Goal: Task Accomplishment & Management: Use online tool/utility

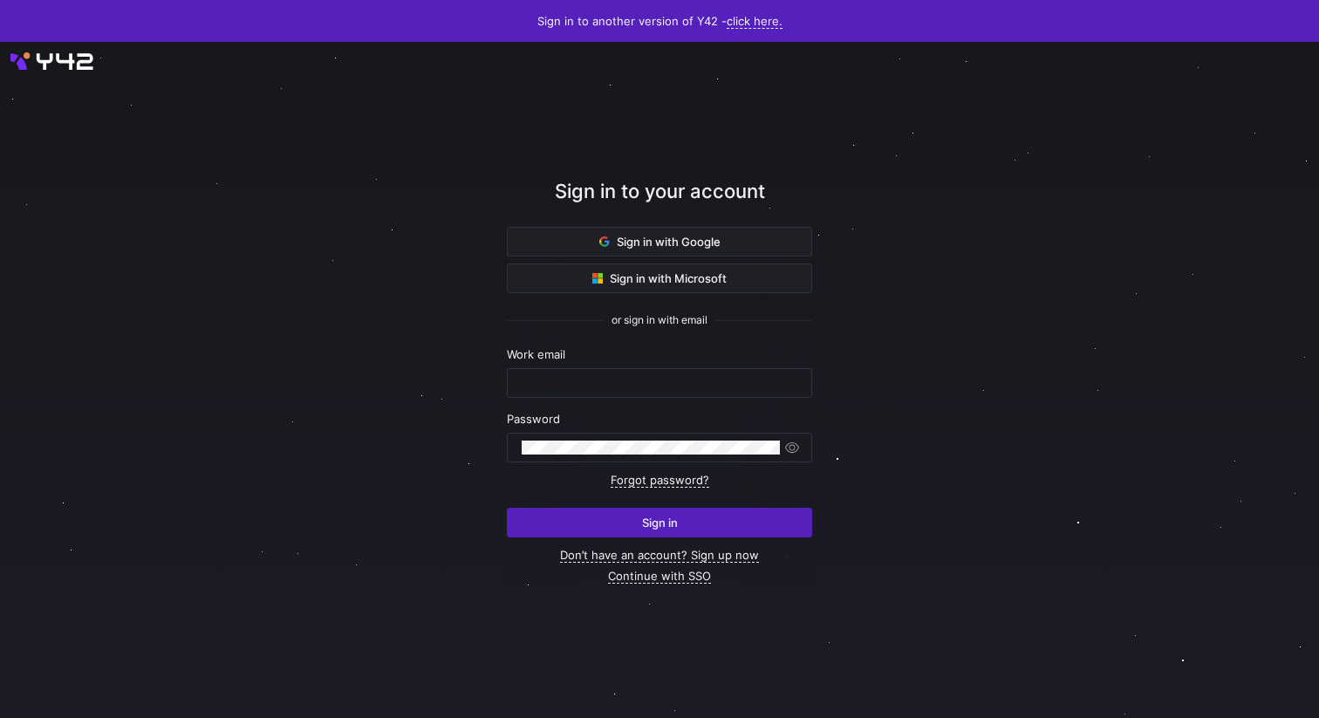
type input "leon@cryptopond.xyz"
click at [955, 443] on div at bounding box center [660, 380] width 1188 height 609
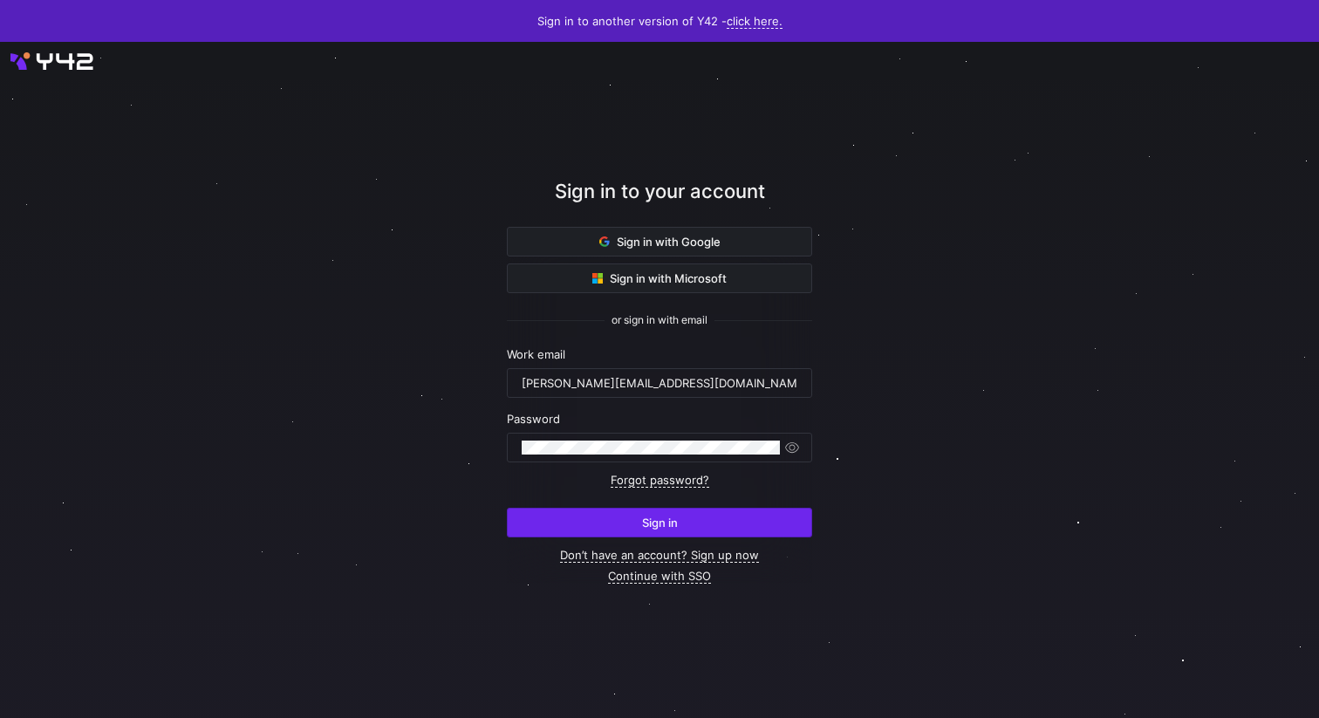
click at [698, 512] on span "submit" at bounding box center [660, 523] width 304 height 28
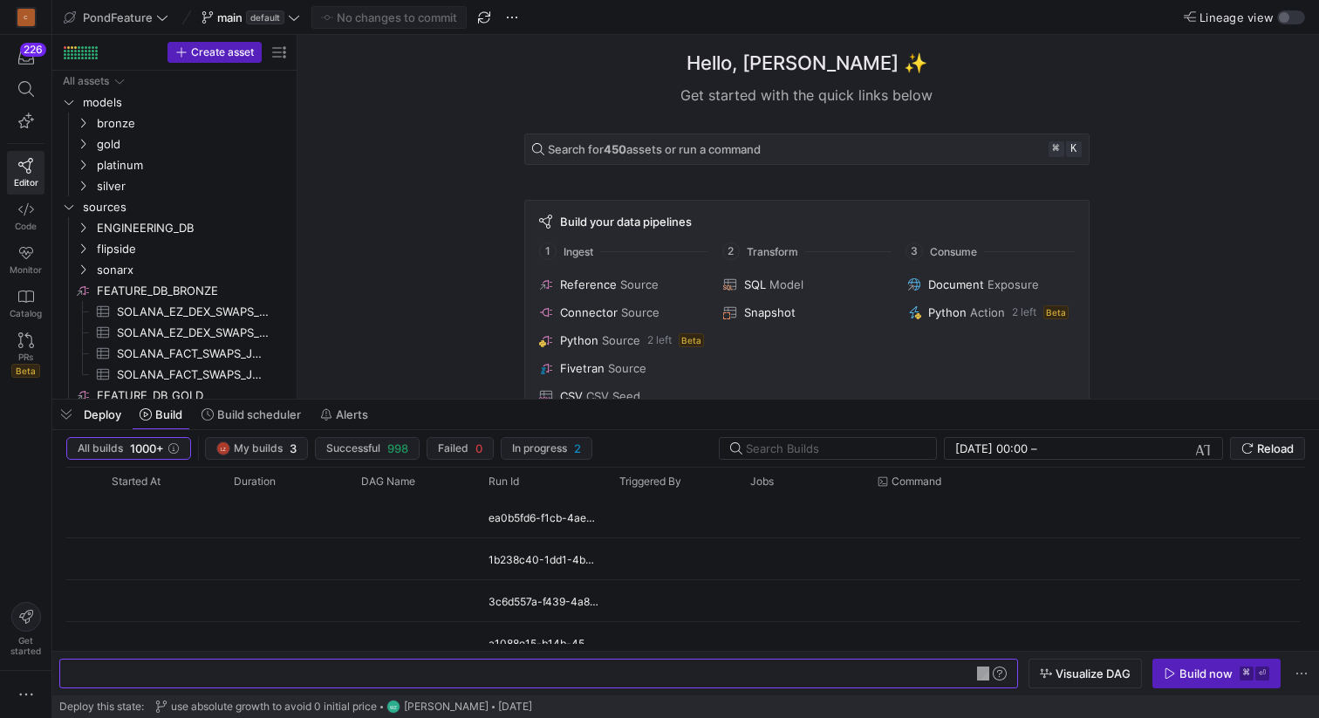
scroll to position [0, 52]
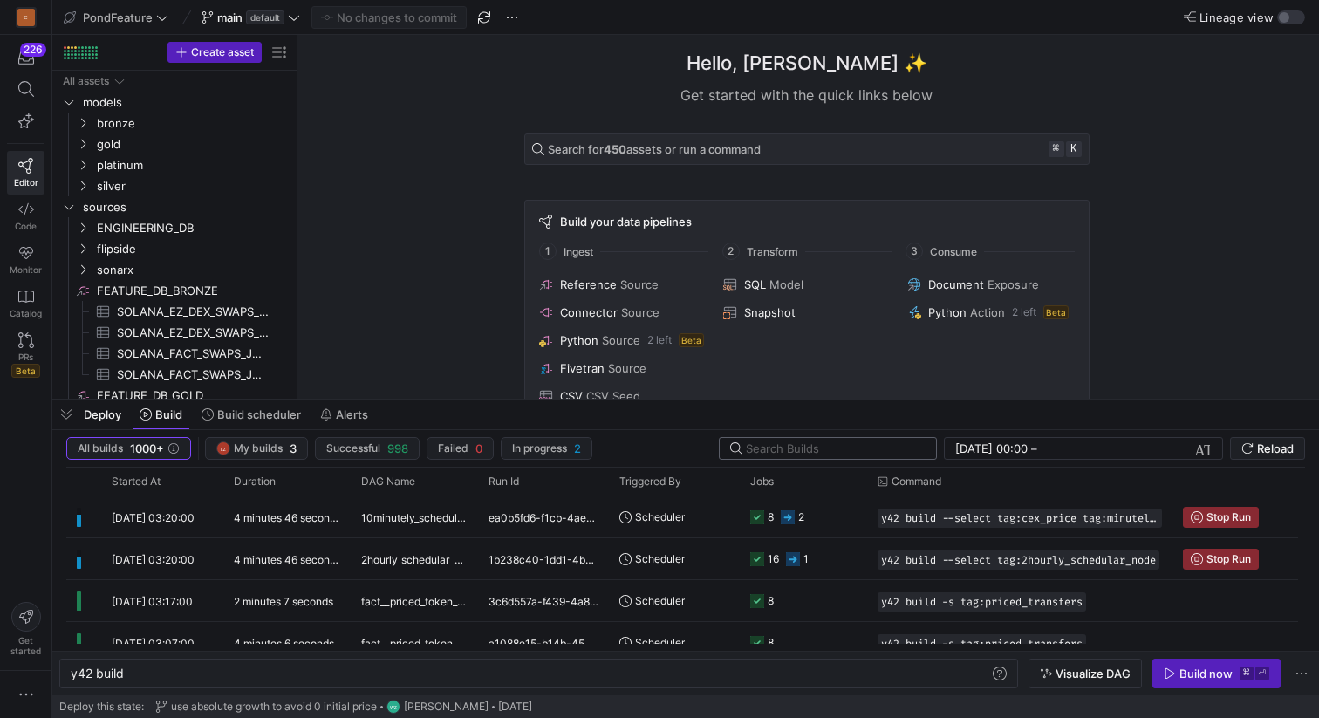
click at [788, 449] on input "text" at bounding box center [834, 449] width 176 height 14
paste input "DASHBOARD__BASE_SWAP_FEE_BALANCE_DAILY"
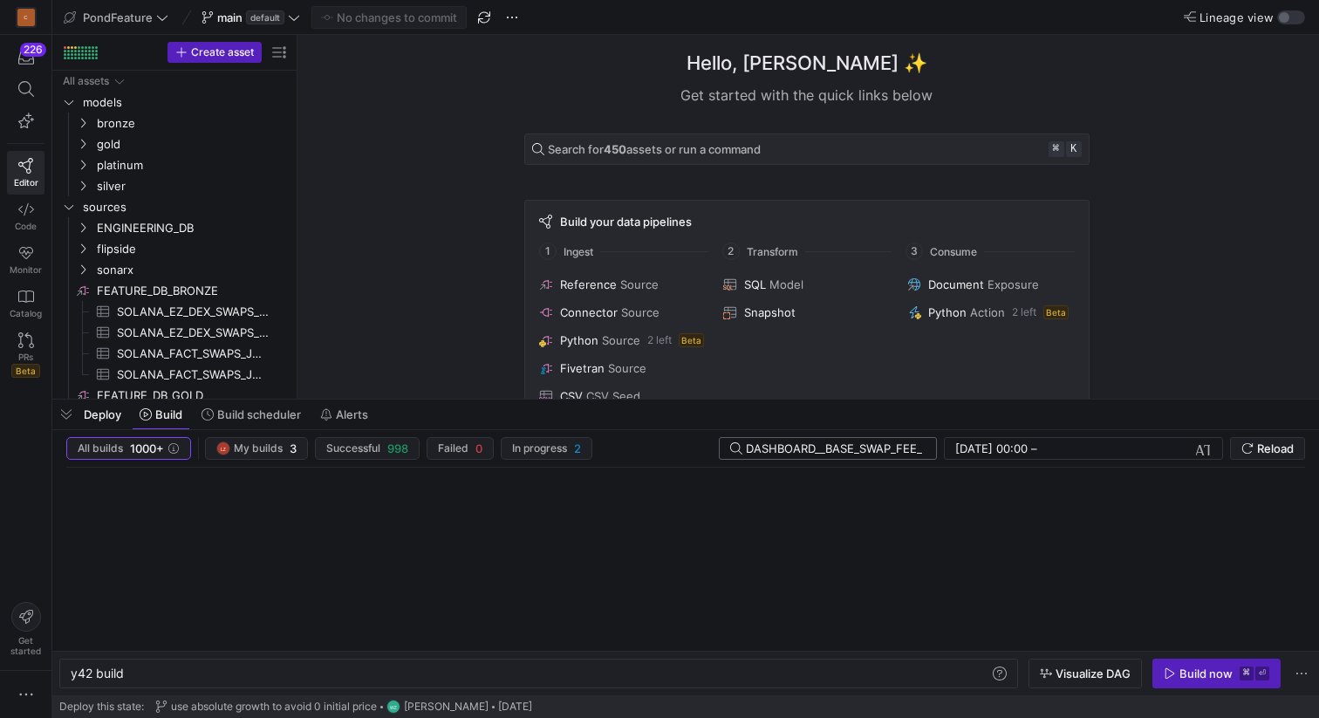
scroll to position [0, 107]
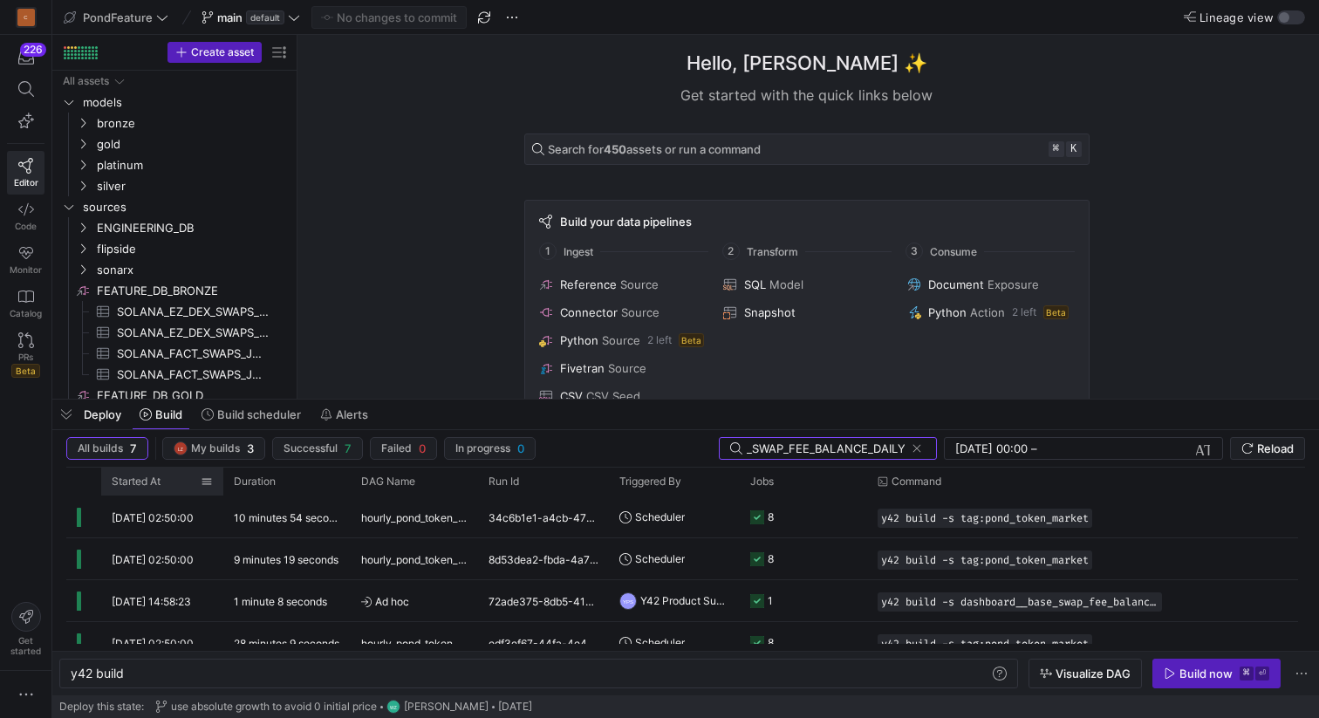
type input "DASHBOARD__BASE_SWAP_FEE_BALANCE_DAILY"
click at [167, 481] on div "Started At" at bounding box center [156, 481] width 89 height 19
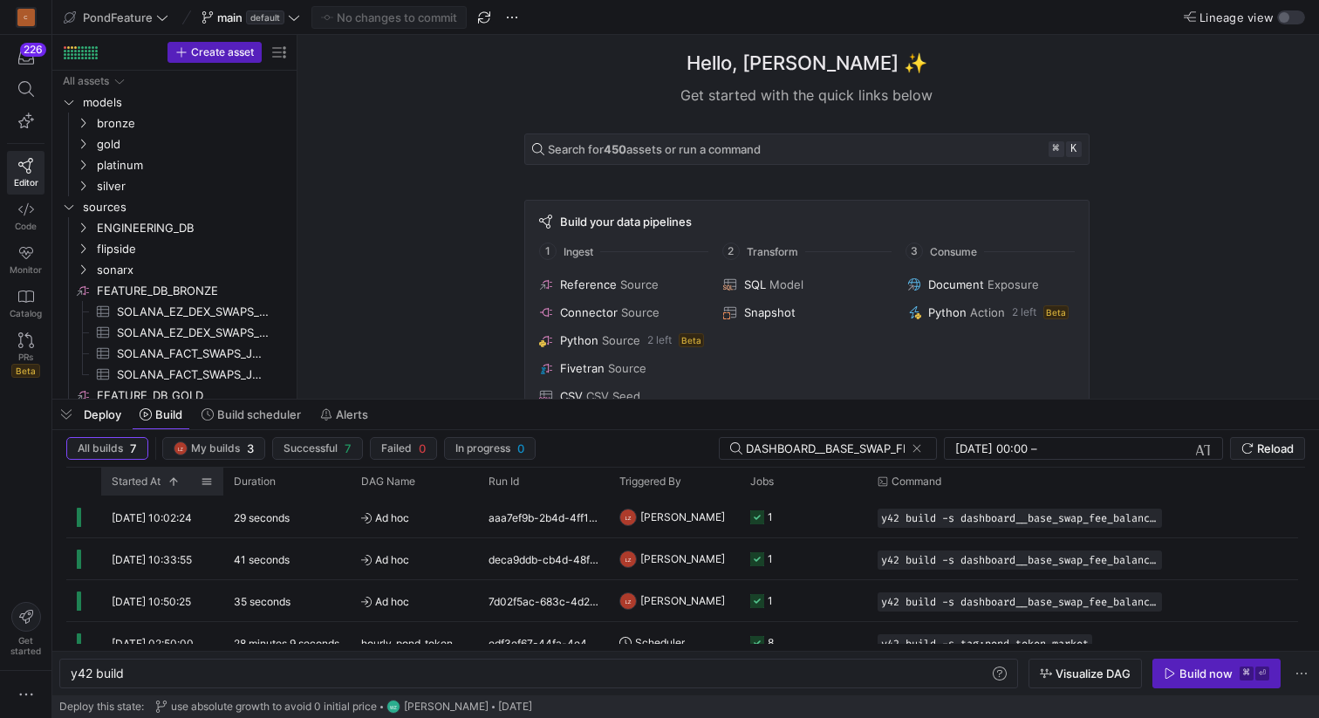
click at [167, 481] on span at bounding box center [170, 482] width 19 height 12
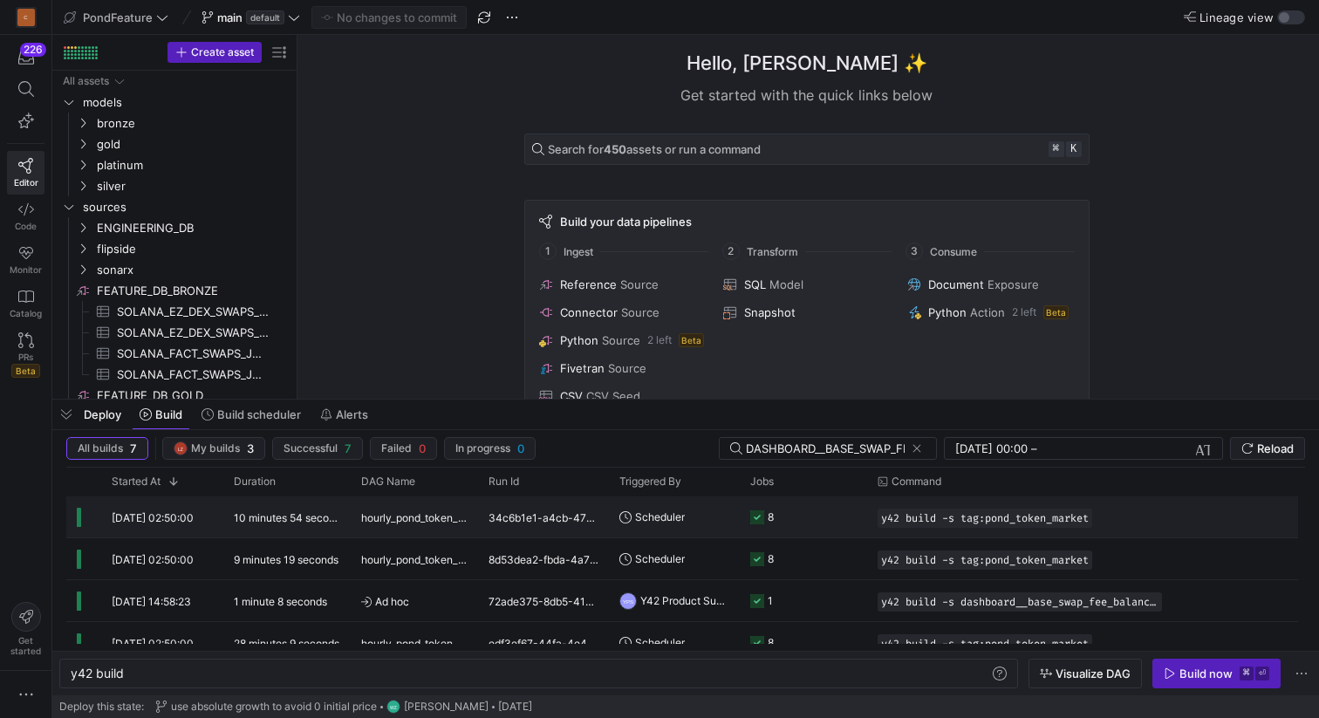
click at [414, 513] on span "hourly_pond_token_market" at bounding box center [414, 517] width 106 height 41
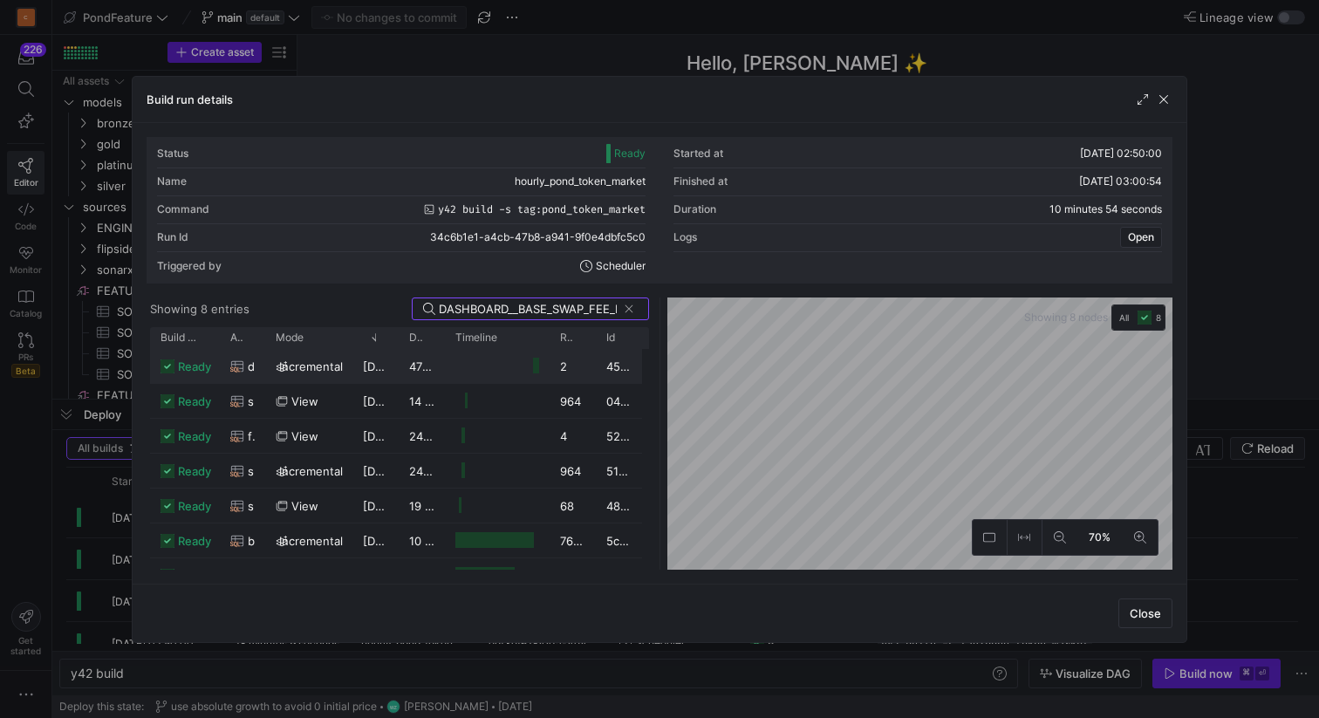
scroll to position [0, 107]
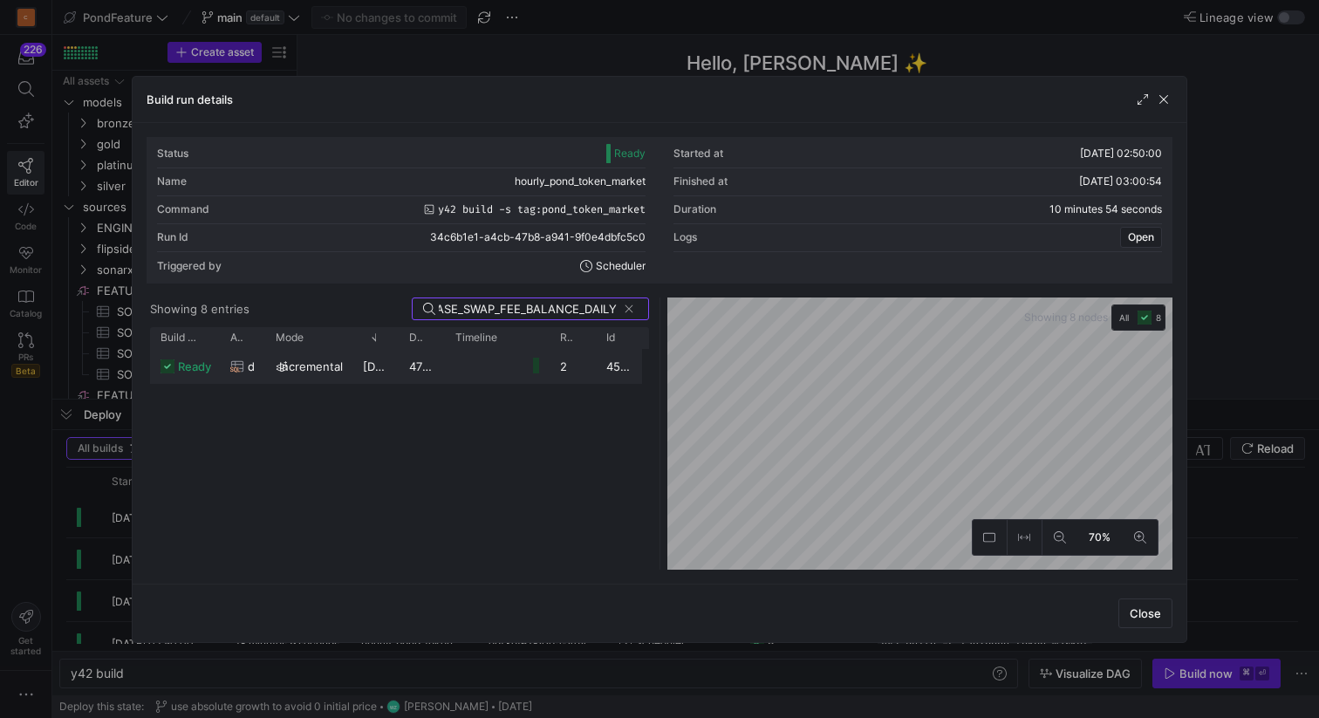
type input "DASHBOARD__BASE_SWAP_FEE_BALANCE_DAILY"
click at [370, 364] on span "[DATE] 03:00:07" at bounding box center [407, 367] width 89 height 14
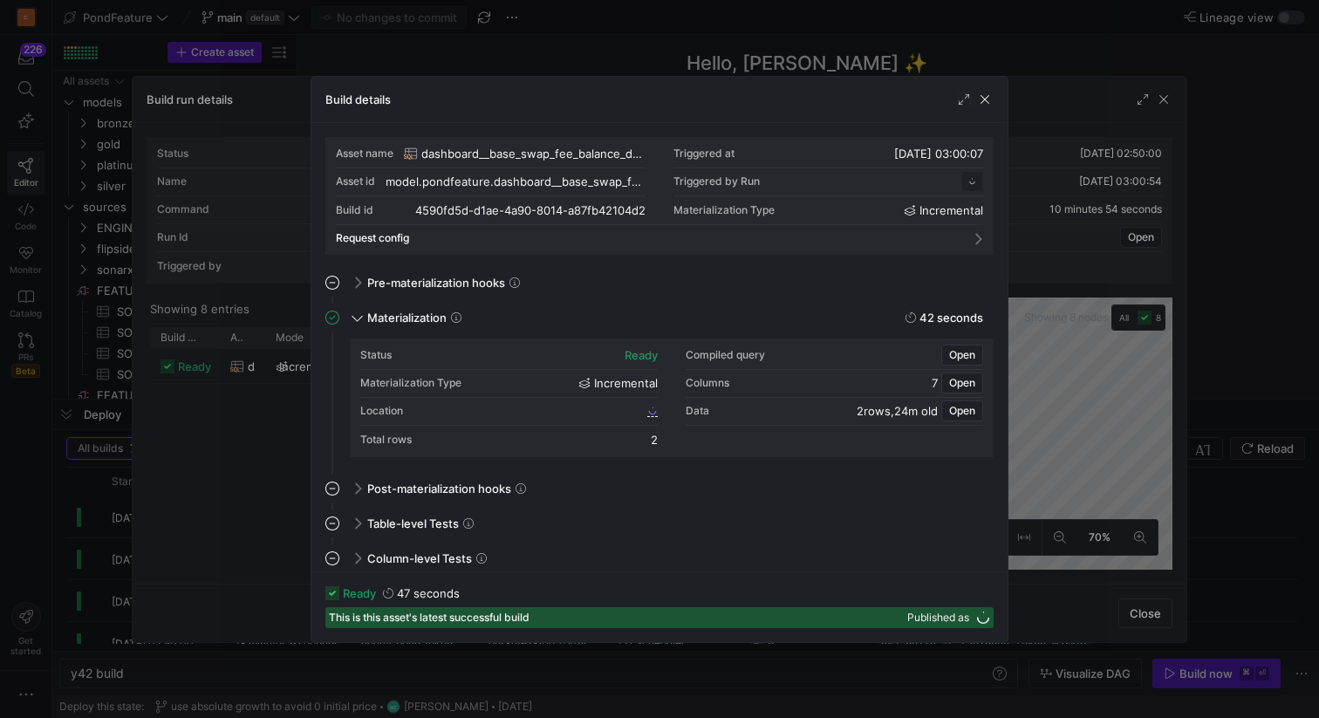
scroll to position [157, 0]
click at [968, 353] on span "Open" at bounding box center [962, 355] width 26 height 12
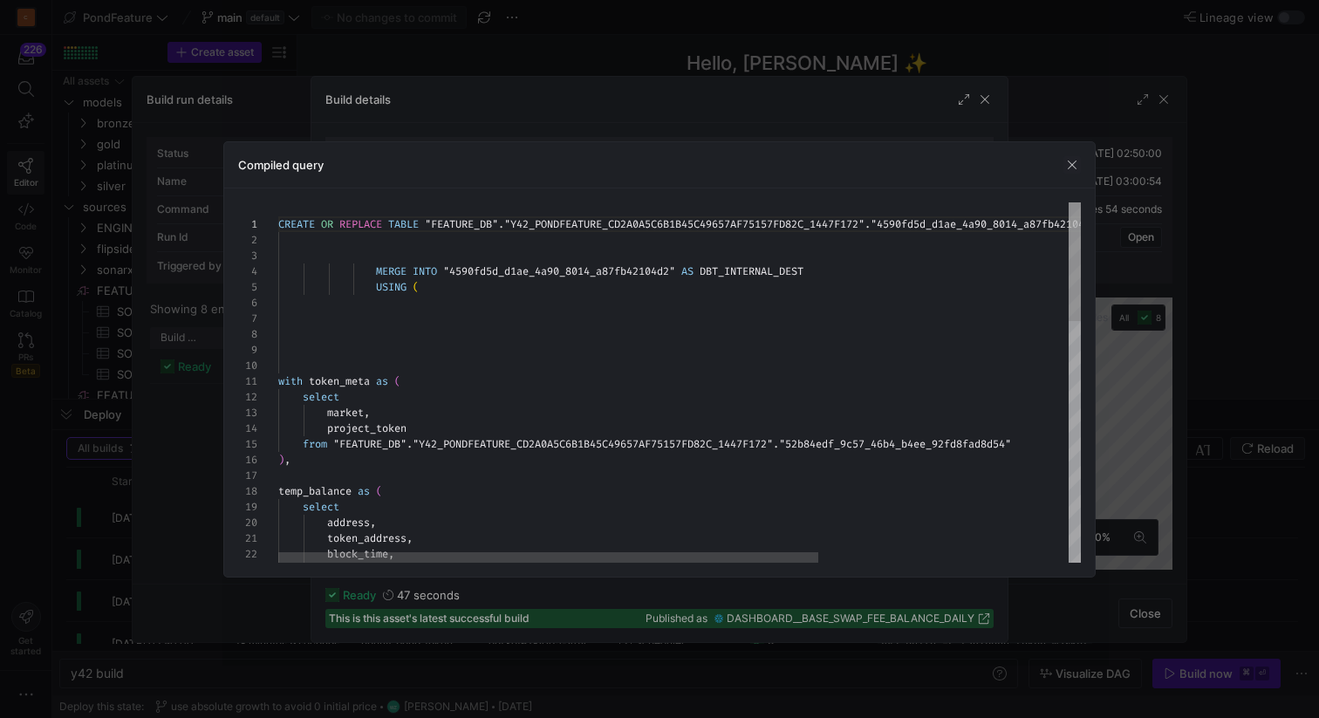
scroll to position [126, 0]
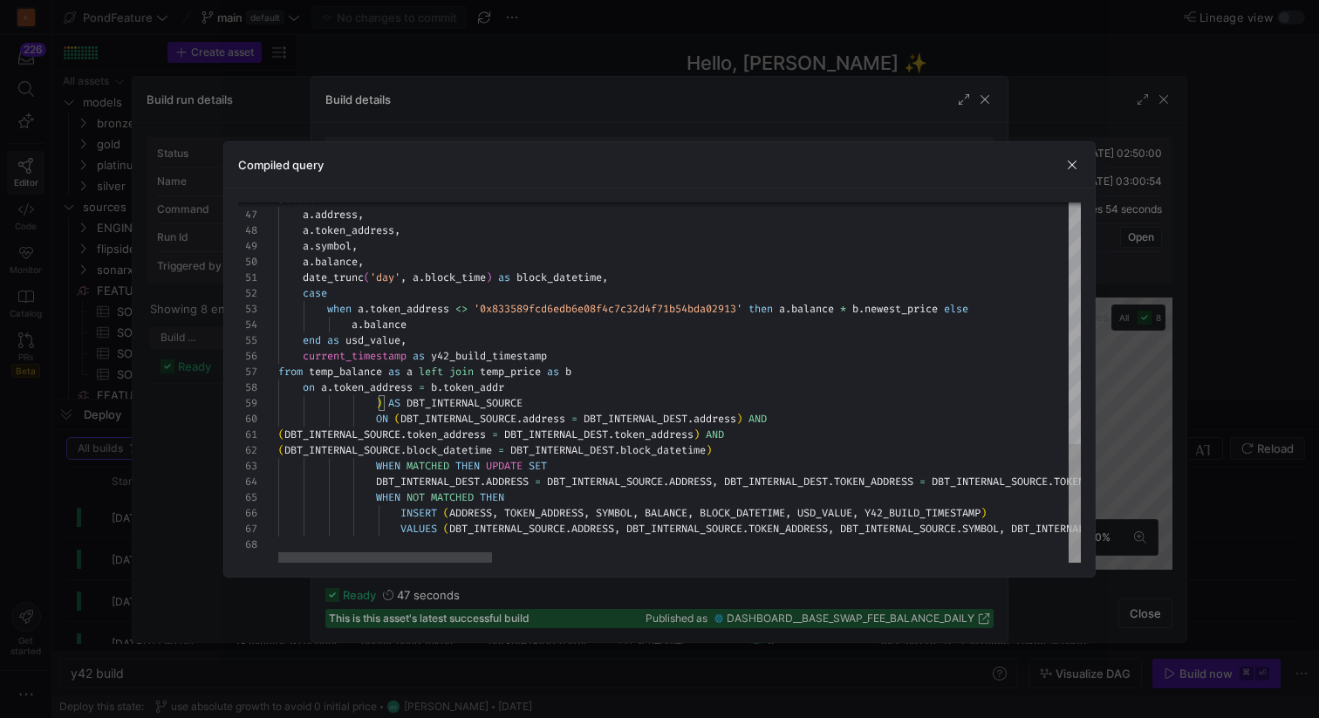
type textarea "CREATE OR REPLACE TABLE "FEATURE_DB"."Y42_PONDFEATURE_CD2A0A5C6B1B45C49657AF751…"
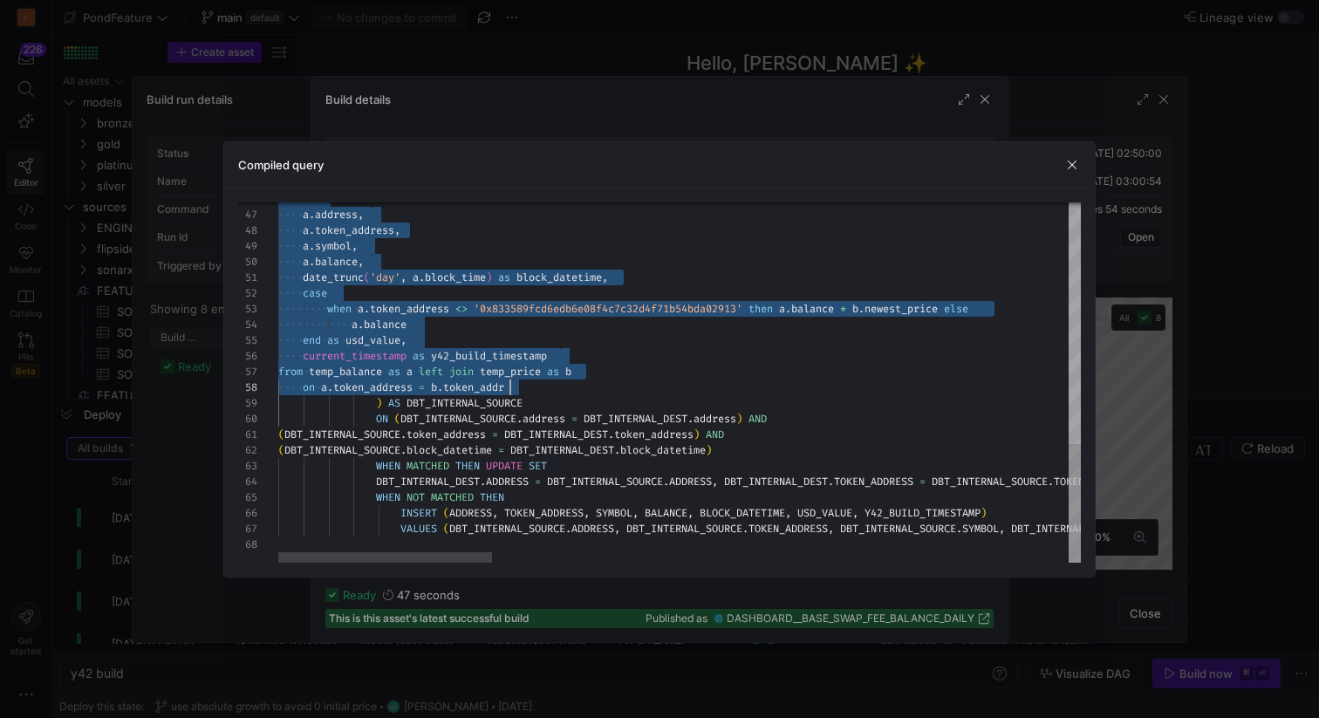
scroll to position [126, 232]
